Goal: Task Accomplishment & Management: Manage account settings

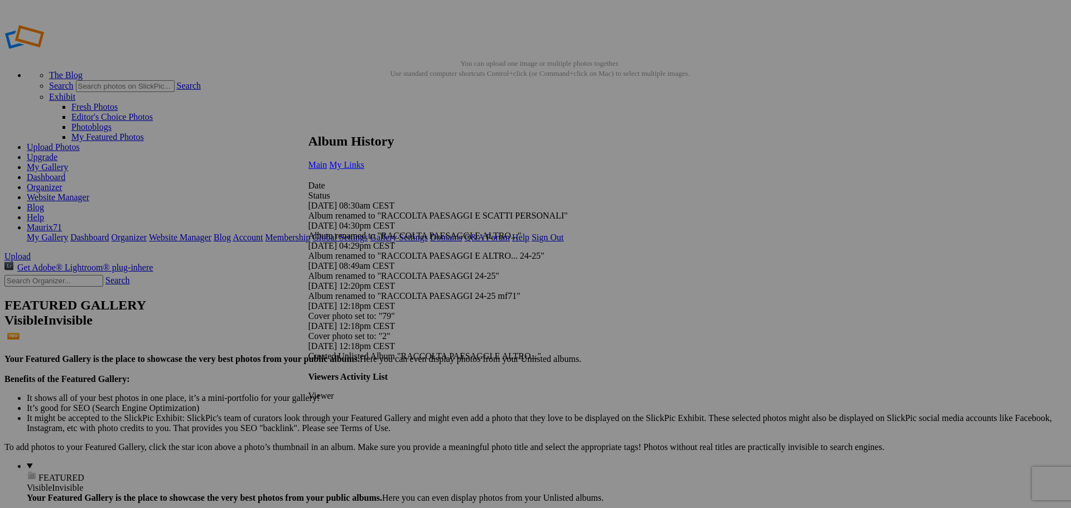
click at [364, 160] on link "My Links" at bounding box center [346, 164] width 35 height 9
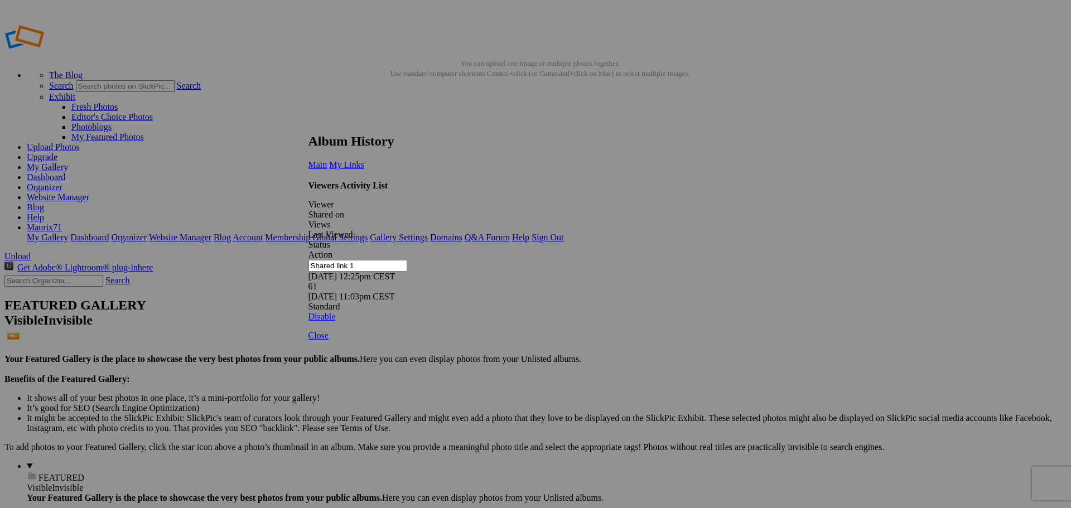
click at [308, 123] on link at bounding box center [308, 123] width 0 height 0
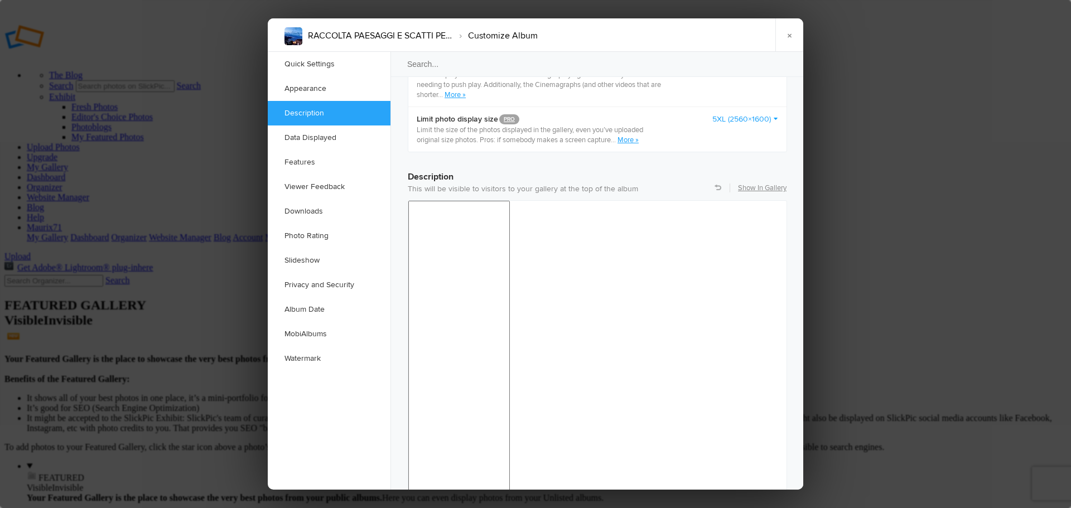
scroll to position [803, 0]
click at [787, 33] on link "×" at bounding box center [789, 34] width 28 height 33
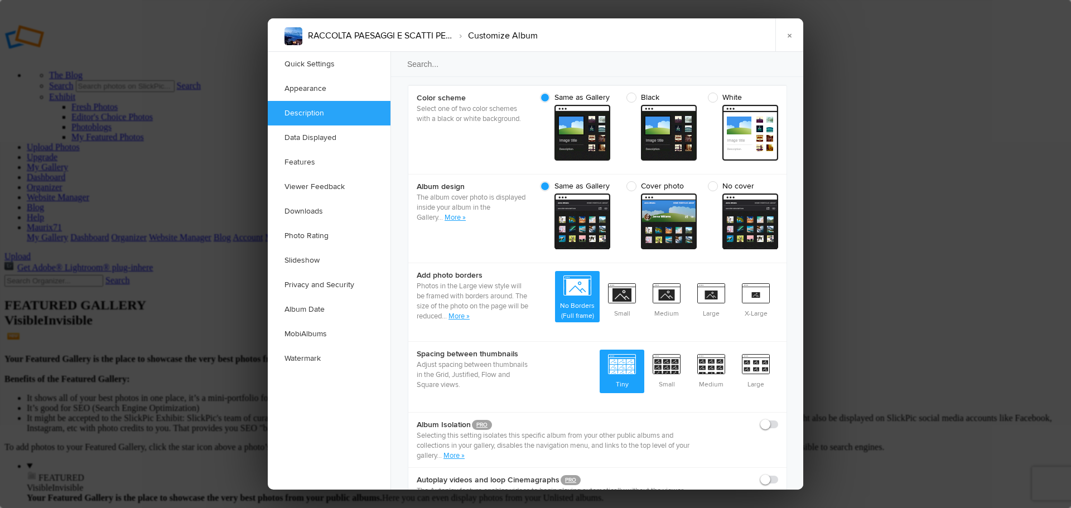
scroll to position [669, 0]
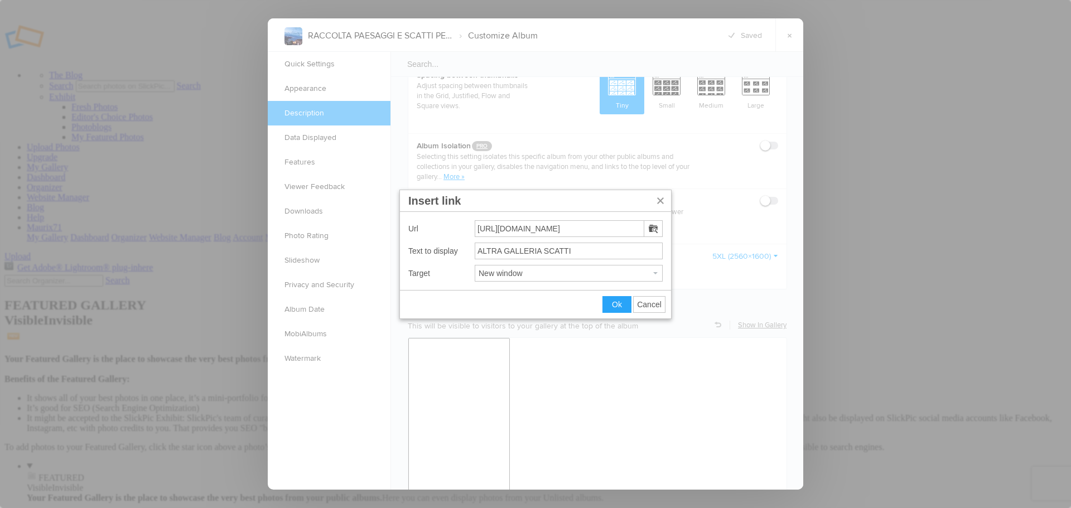
scroll to position [0, 6]
drag, startPoint x: 479, startPoint y: 228, endPoint x: 788, endPoint y: 236, distance: 309.7
type input "https://lc.cx/raccoltascatti25"
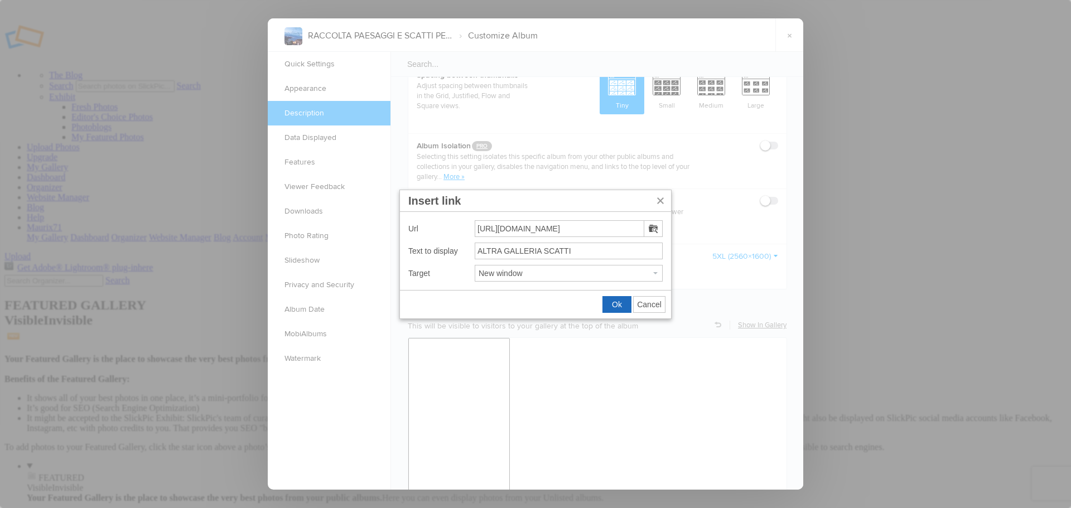
click at [615, 302] on span "Ok" at bounding box center [617, 304] width 10 height 9
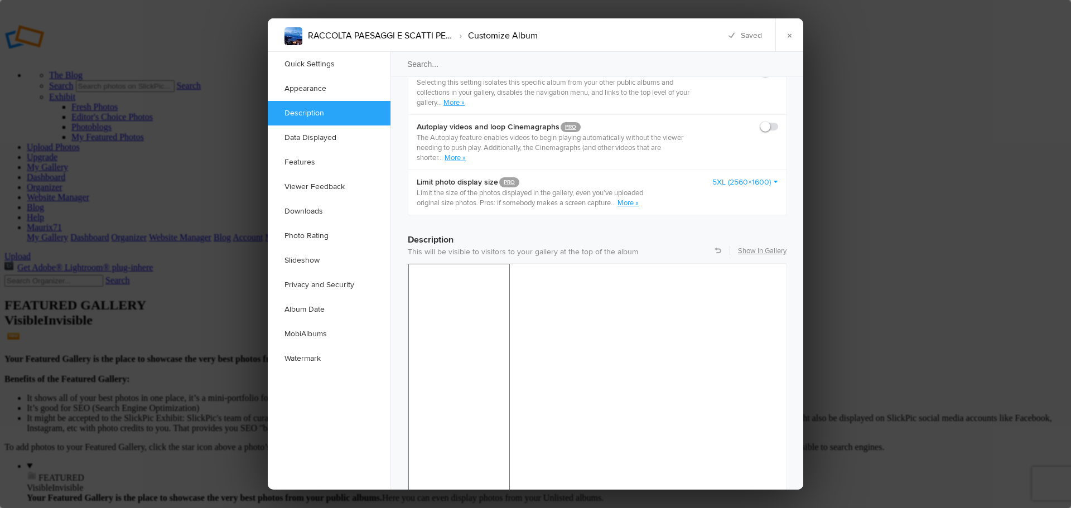
scroll to position [781, 0]
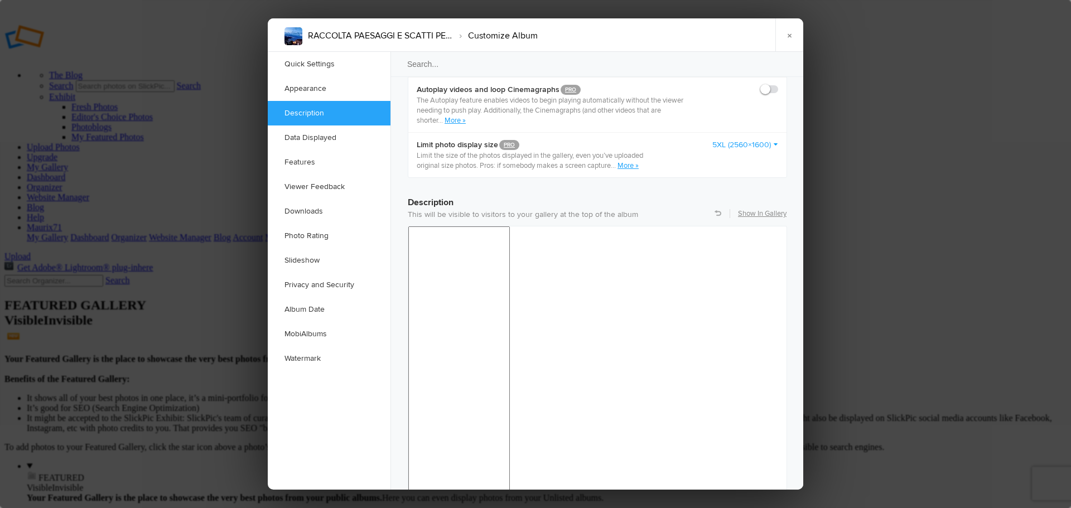
drag, startPoint x: 527, startPoint y: 881, endPoint x: 392, endPoint y: 890, distance: 134.8
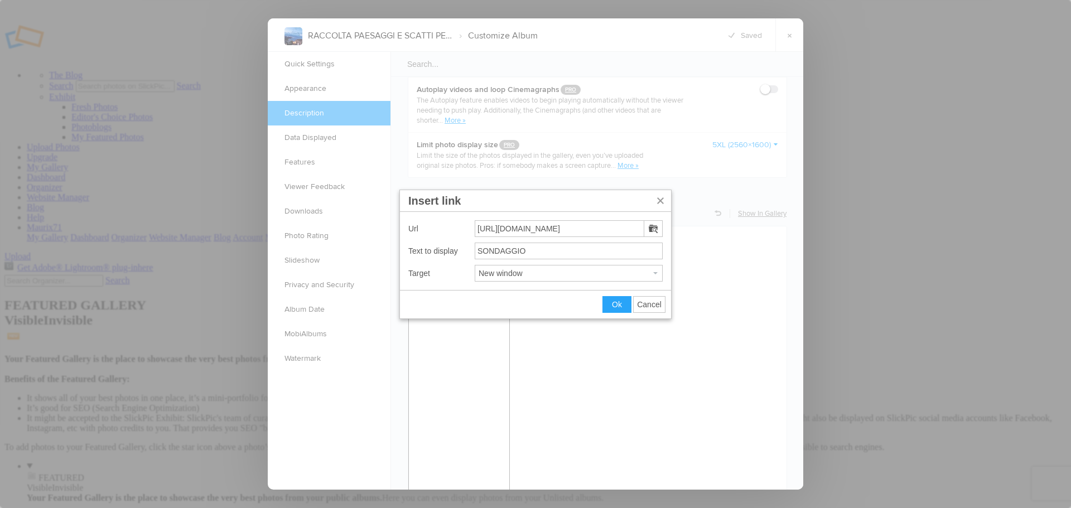
drag, startPoint x: 624, startPoint y: 232, endPoint x: 311, endPoint y: 251, distance: 314.1
click at [660, 204] on icon "Insert link" at bounding box center [660, 200] width 9 height 9
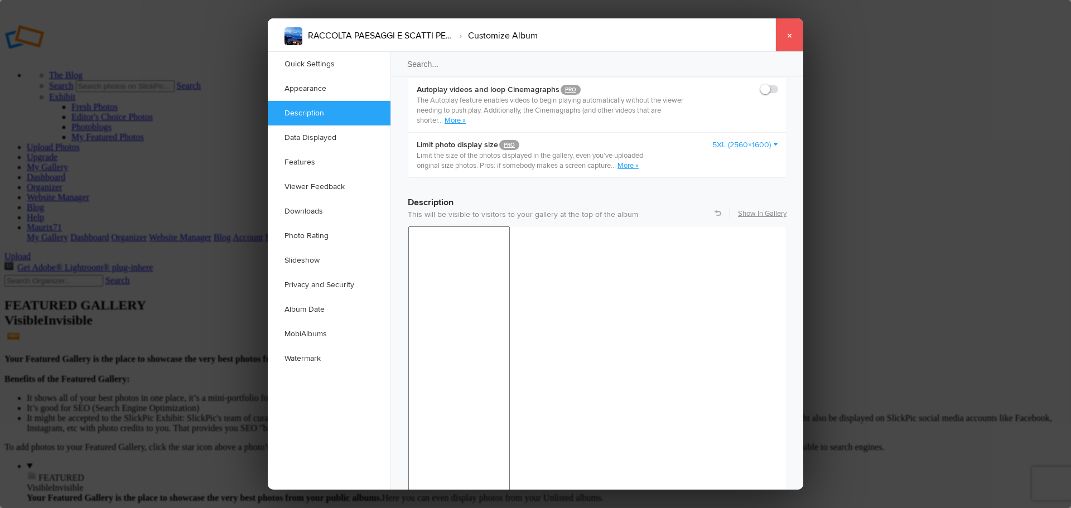
click at [784, 33] on link "×" at bounding box center [789, 34] width 28 height 33
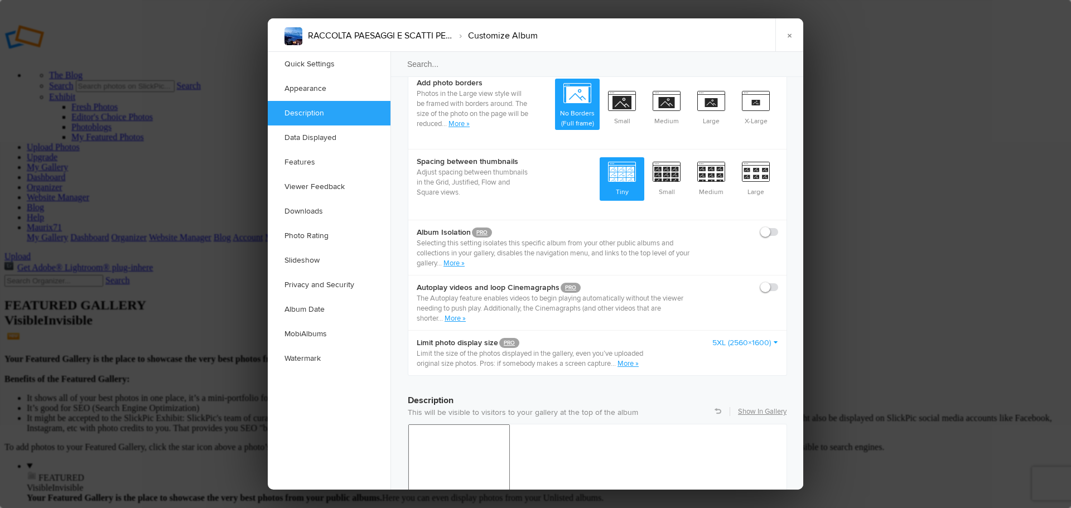
scroll to position [725, 0]
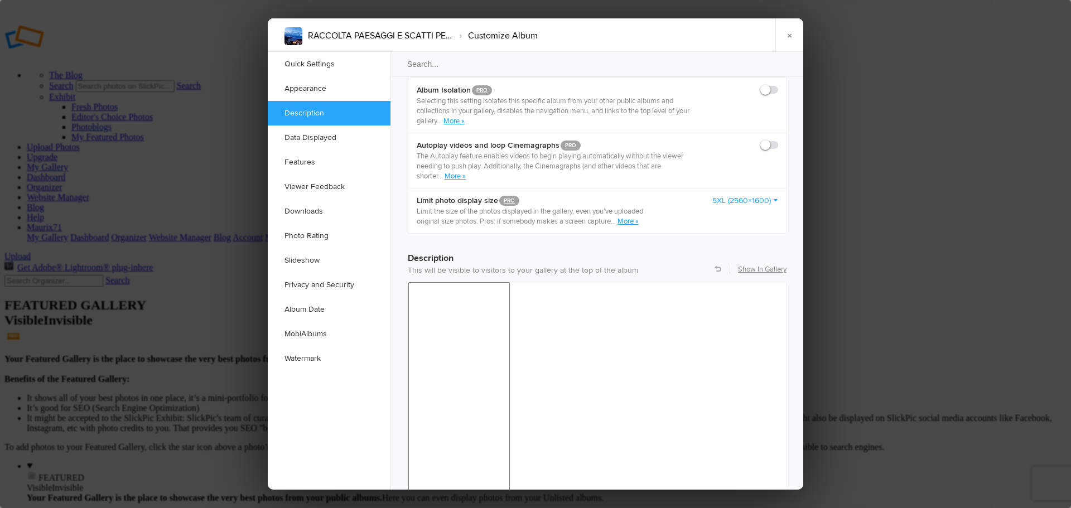
drag, startPoint x: 524, startPoint y: 936, endPoint x: 425, endPoint y: 929, distance: 99.5
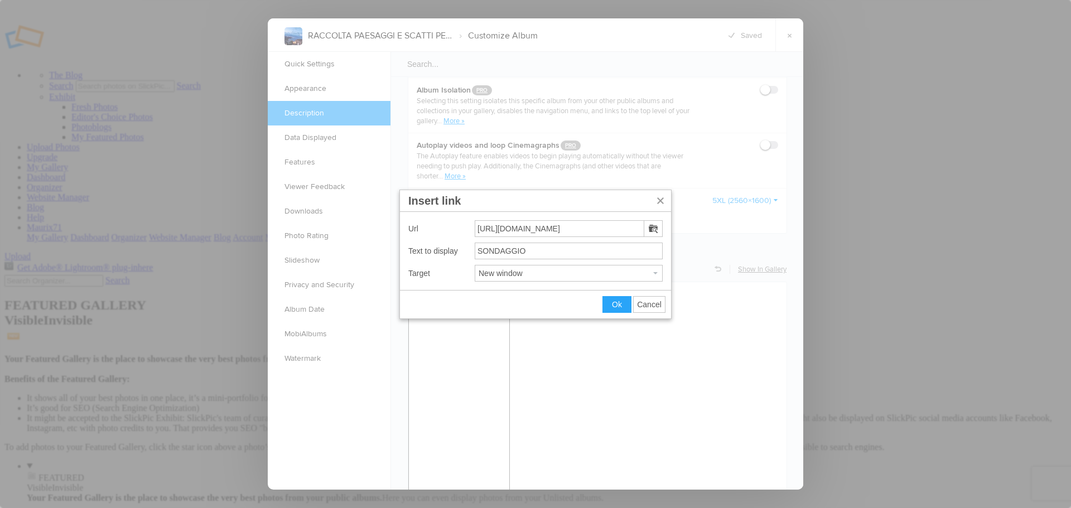
drag, startPoint x: 628, startPoint y: 226, endPoint x: 395, endPoint y: 225, distance: 233.2
type input "https://lc.cx/sondaggio25"
click at [615, 306] on span "Ok" at bounding box center [617, 304] width 10 height 9
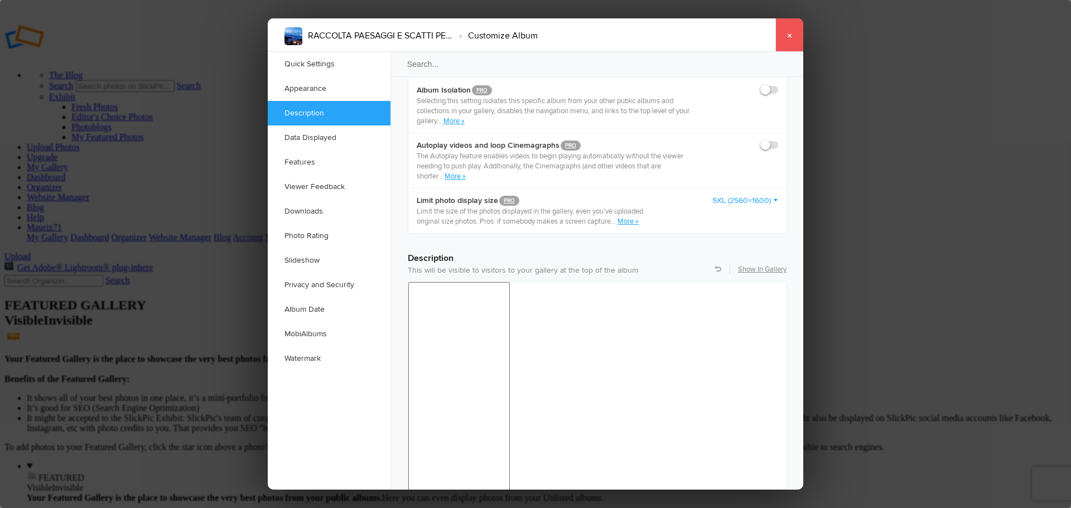
drag, startPoint x: 787, startPoint y: 38, endPoint x: 790, endPoint y: 31, distance: 8.5
click at [790, 31] on link "×" at bounding box center [789, 34] width 28 height 33
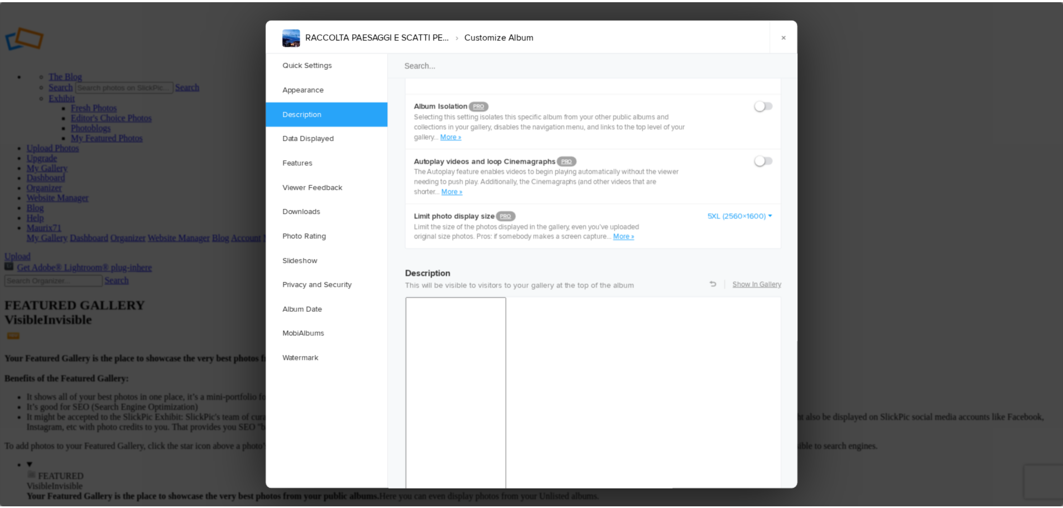
scroll to position [742, 0]
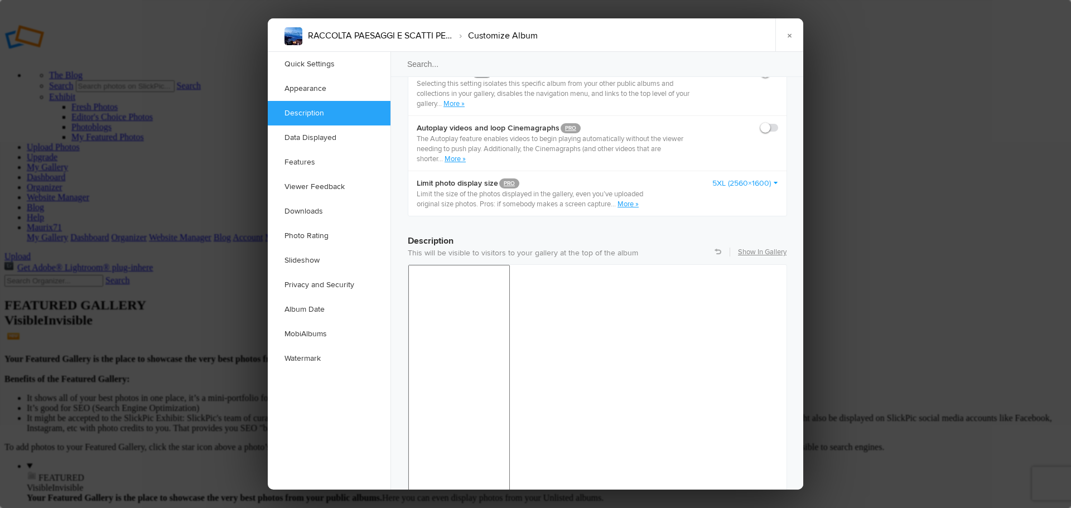
click at [787, 36] on link "×" at bounding box center [789, 34] width 28 height 33
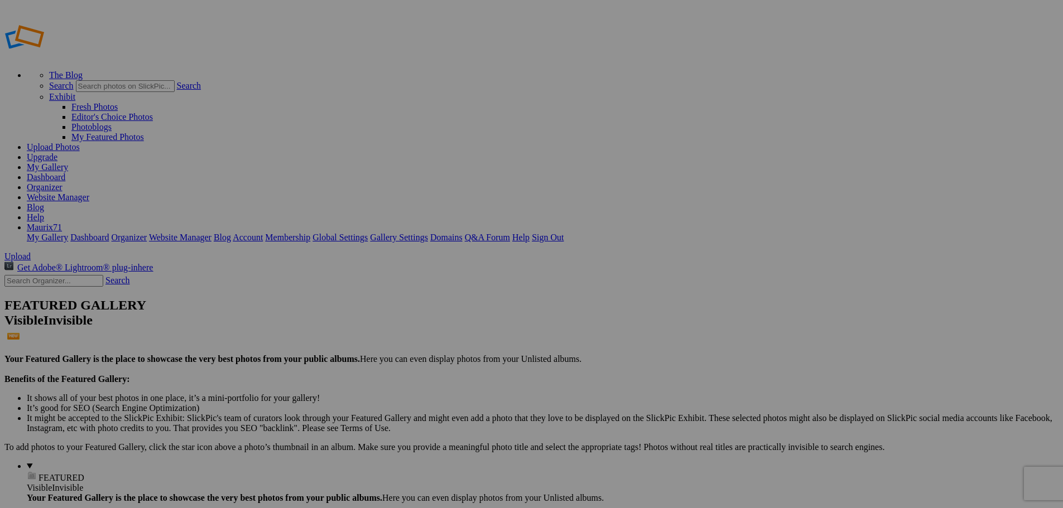
type input "RACCOLTA PAESAGGI E SCATTI PERSONALI"
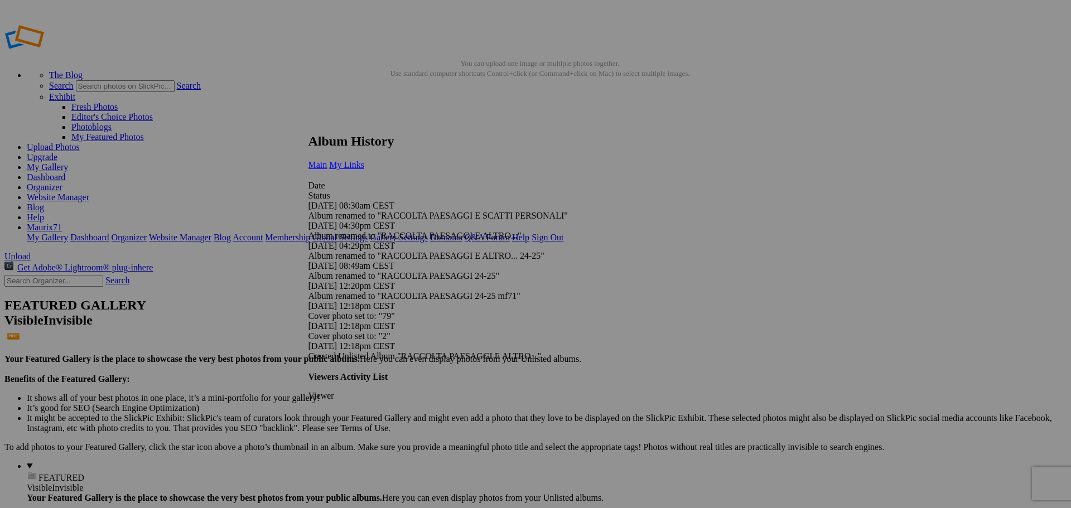
click at [364, 160] on span "My Links" at bounding box center [346, 164] width 35 height 9
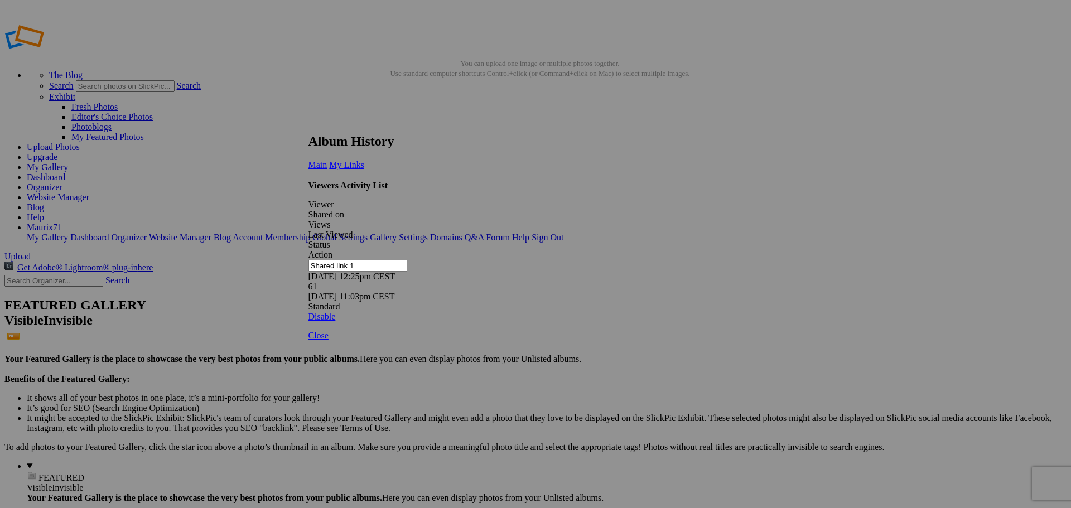
click at [308, 123] on link at bounding box center [308, 123] width 0 height 0
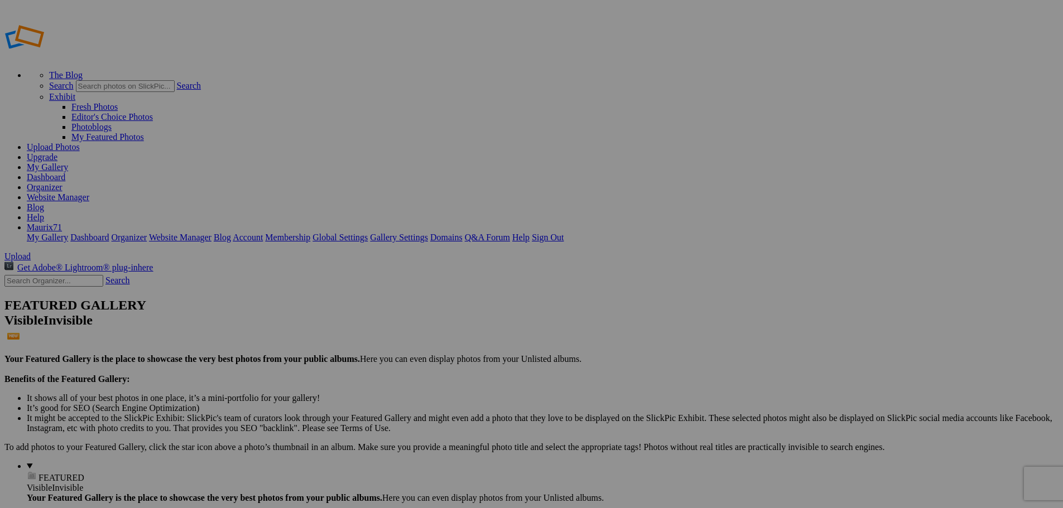
type input "RACCOLTA PAESAGGI E SCATTI PERSONALI"
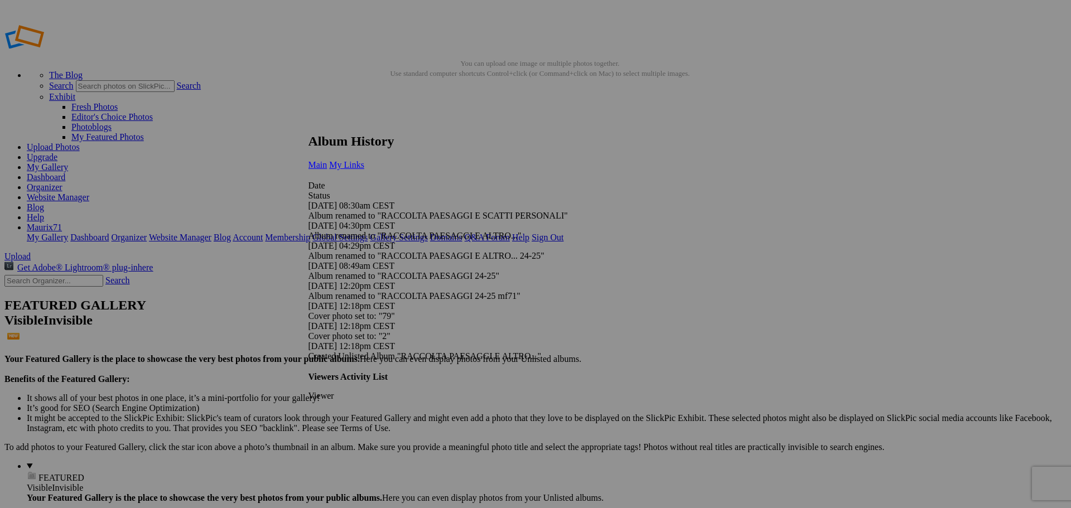
click at [364, 160] on link "My Links" at bounding box center [346, 164] width 35 height 9
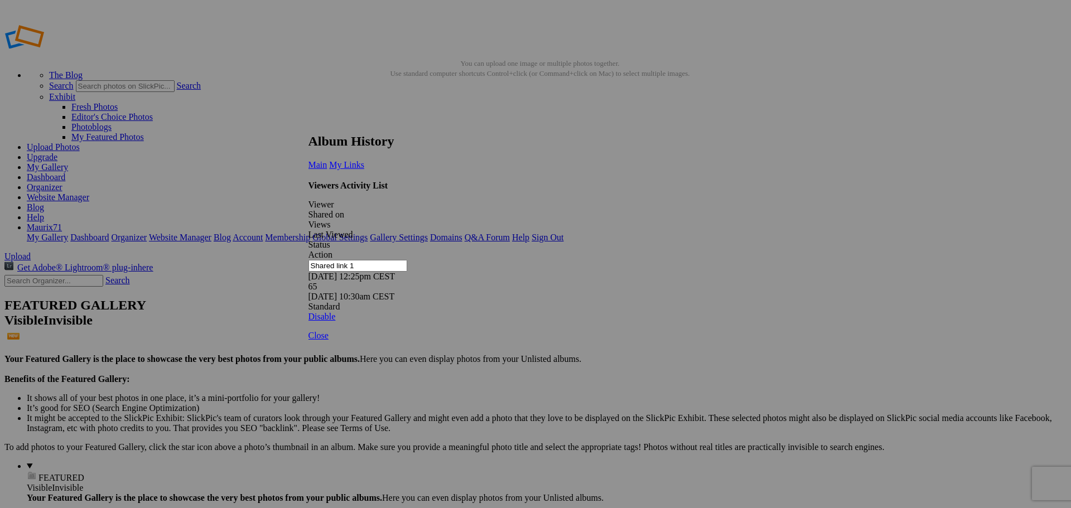
click at [308, 123] on link at bounding box center [308, 123] width 0 height 0
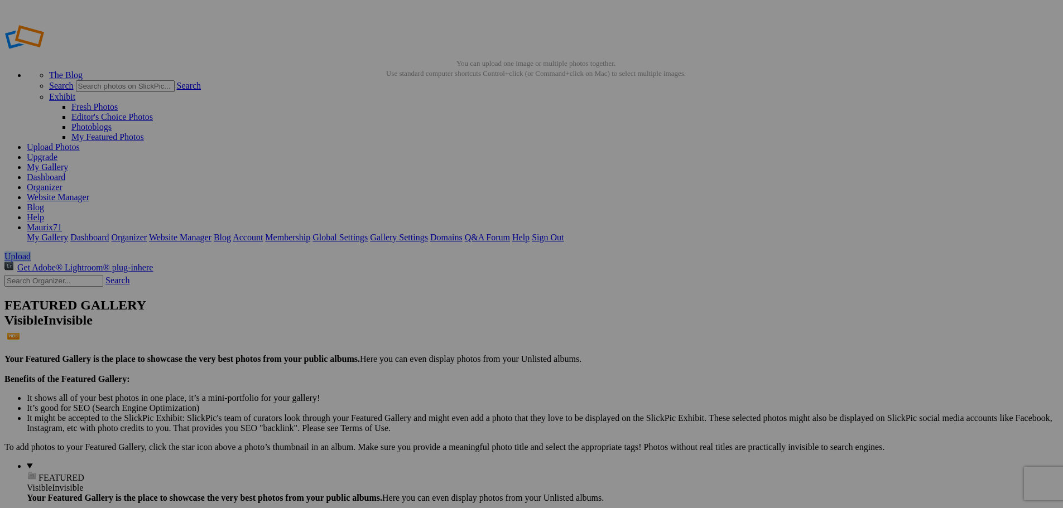
type input "RACCOLTA PAESAGGI E SCATTI PERSONALI"
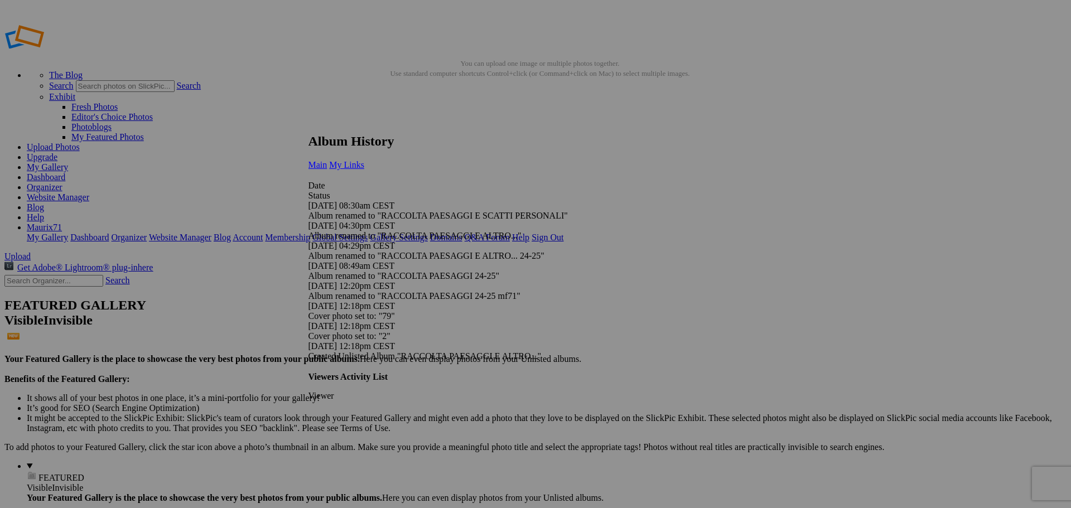
click at [364, 160] on span "My Links" at bounding box center [346, 164] width 35 height 9
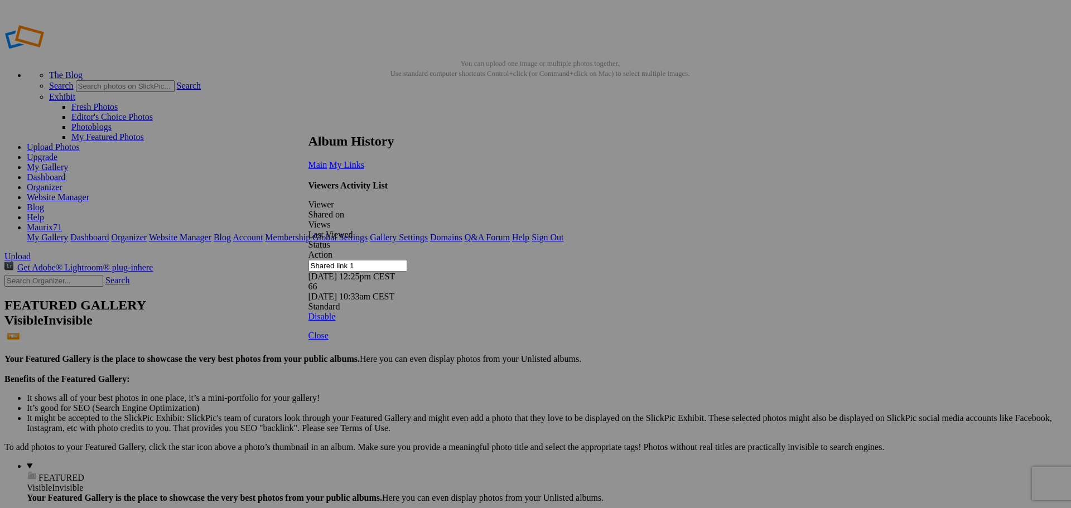
drag, startPoint x: 757, startPoint y: 126, endPoint x: 630, endPoint y: 10, distance: 171.4
click at [308, 123] on link at bounding box center [308, 123] width 0 height 0
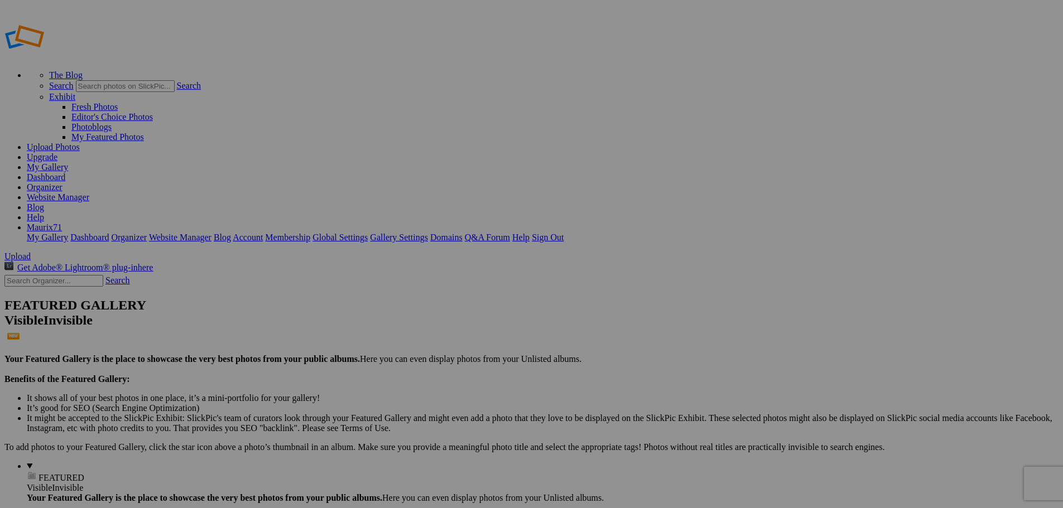
type input "RACCOLTA PAESAGGI E SCATTI PERSONALI"
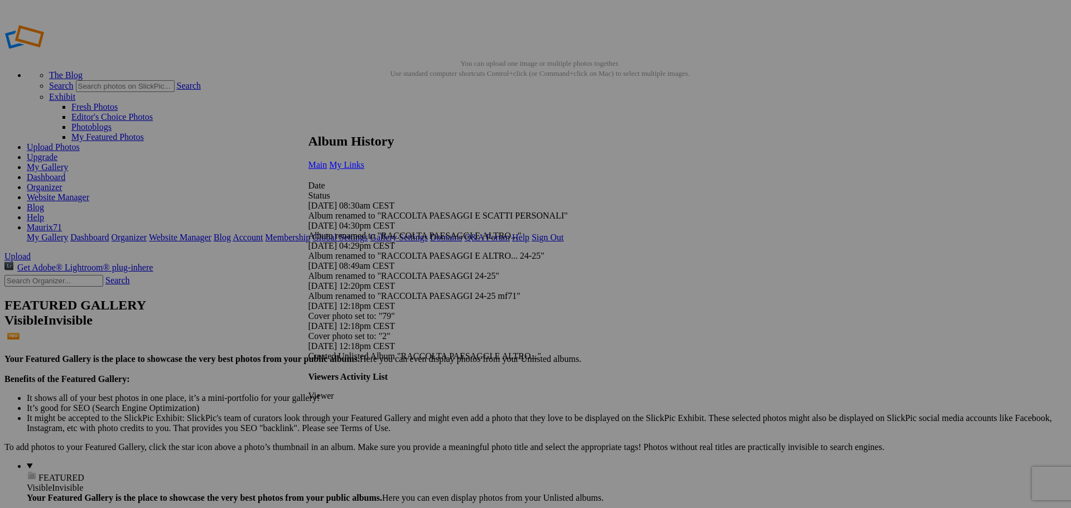
click at [364, 160] on span "My Links" at bounding box center [346, 164] width 35 height 9
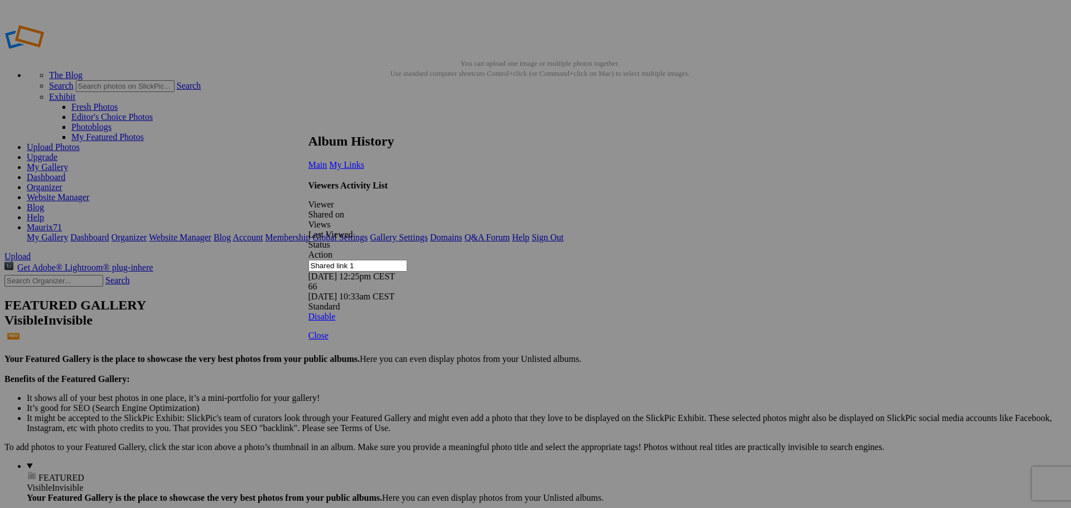
click at [308, 123] on link at bounding box center [308, 123] width 0 height 0
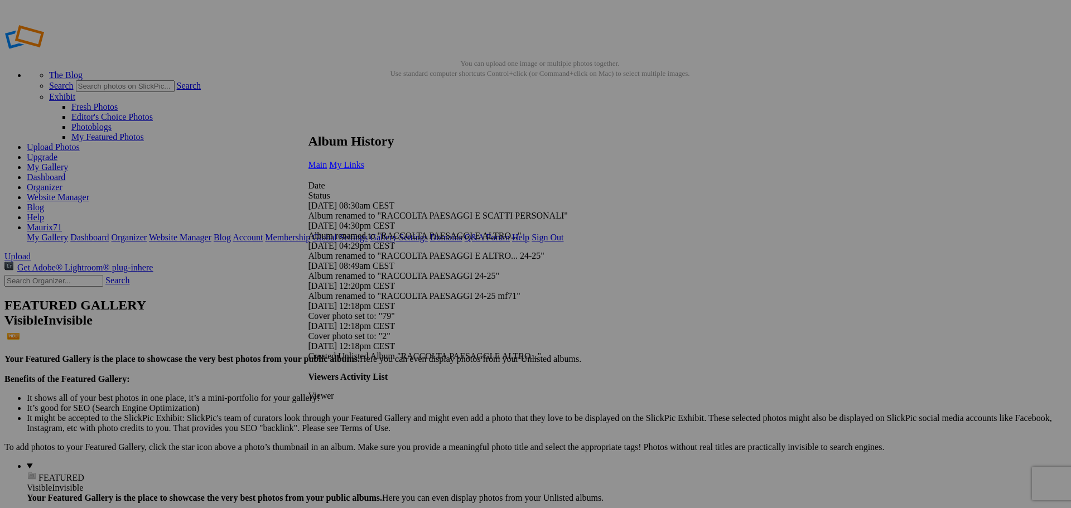
click at [364, 160] on link "My Links" at bounding box center [346, 164] width 35 height 9
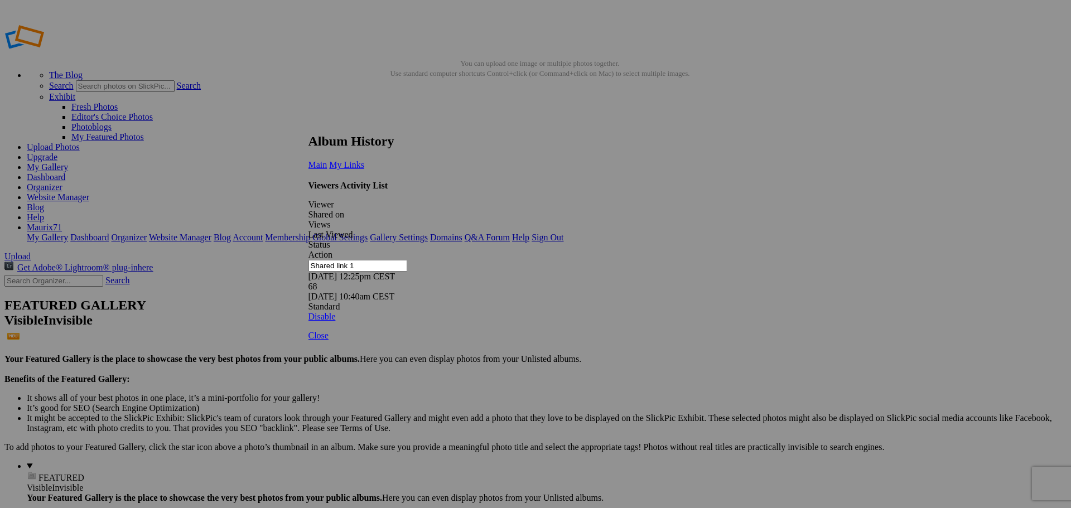
click at [308, 123] on link at bounding box center [308, 123] width 0 height 0
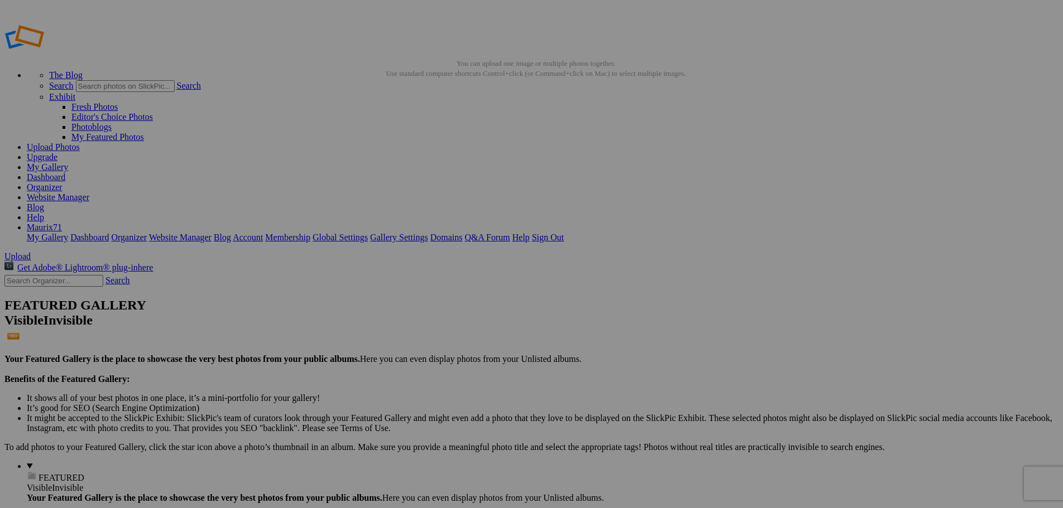
click at [65, 172] on link "Dashboard" at bounding box center [46, 176] width 38 height 9
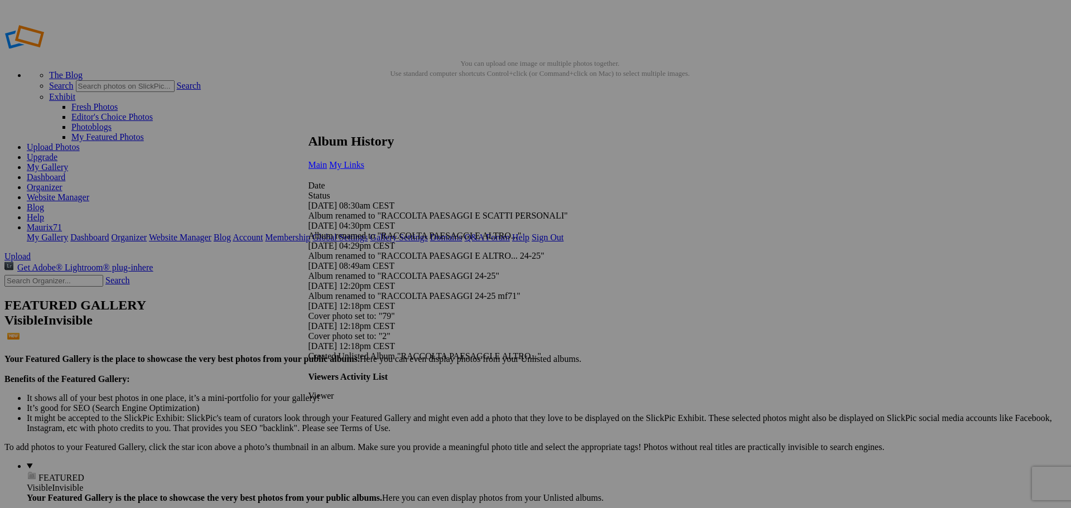
click at [364, 160] on span "My Links" at bounding box center [346, 164] width 35 height 9
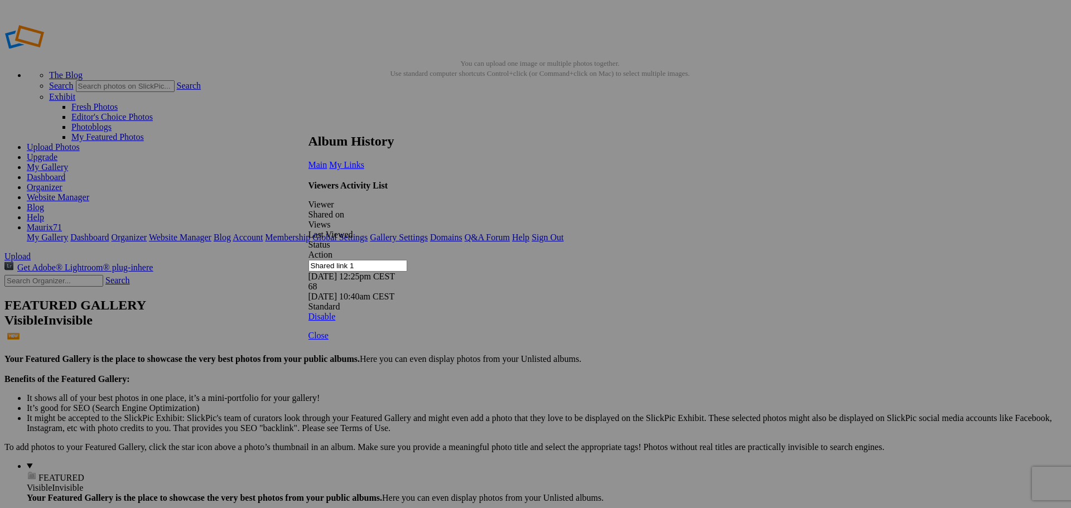
click at [308, 123] on link at bounding box center [308, 123] width 0 height 0
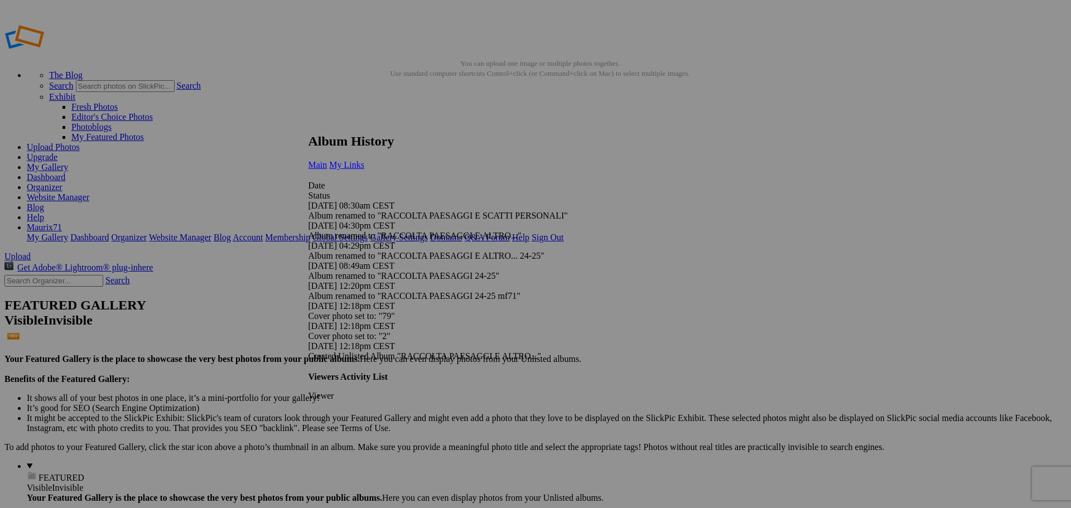
click at [364, 160] on span "My Links" at bounding box center [346, 164] width 35 height 9
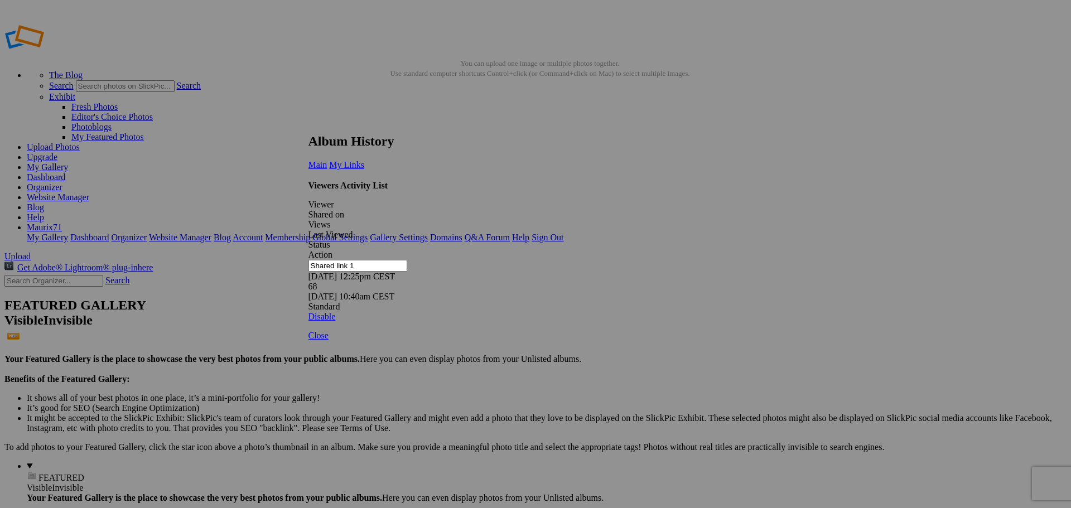
click at [308, 123] on link at bounding box center [308, 123] width 0 height 0
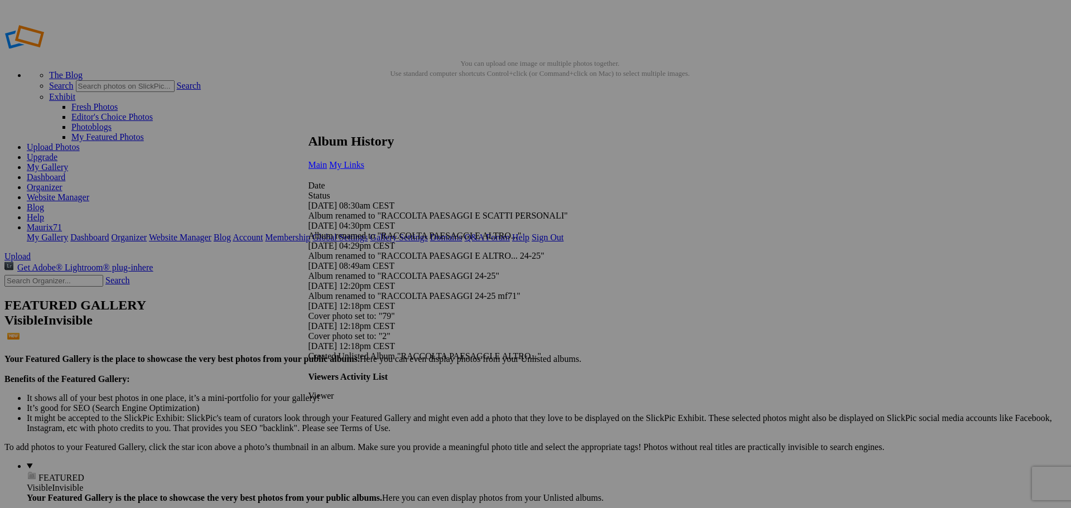
click at [364, 160] on link "My Links" at bounding box center [346, 164] width 35 height 9
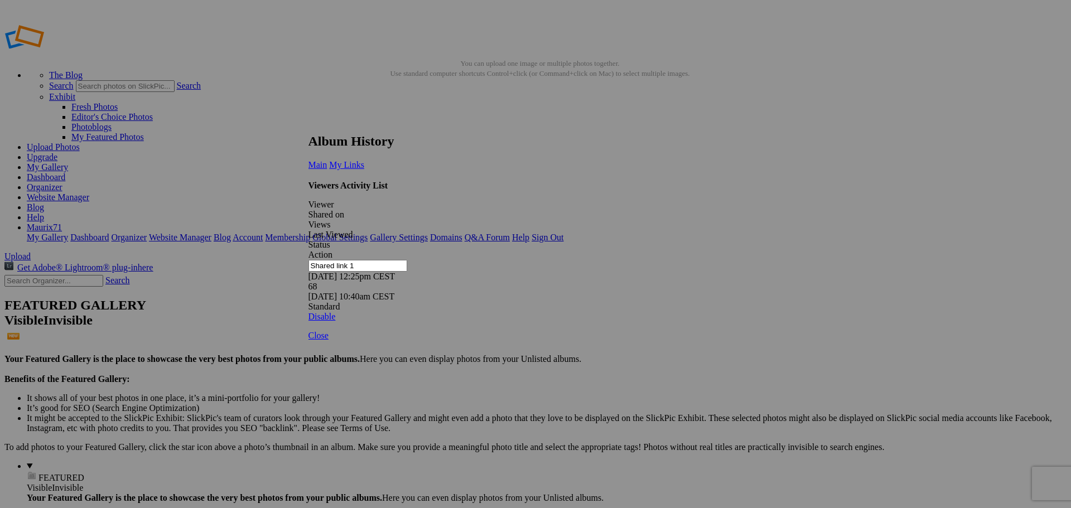
click at [308, 123] on link at bounding box center [308, 123] width 0 height 0
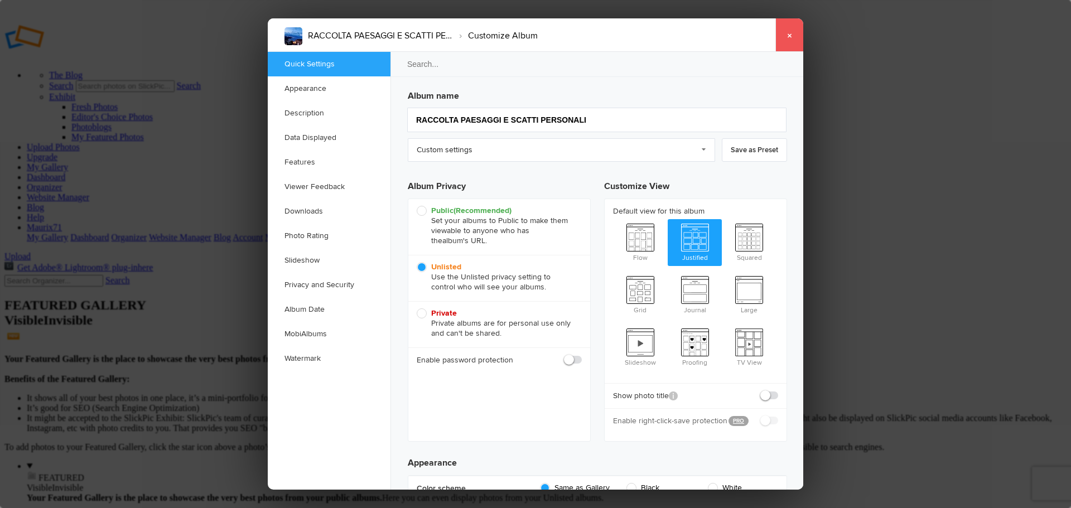
click at [791, 35] on link "×" at bounding box center [789, 34] width 28 height 33
